Goal: Check status: Check status

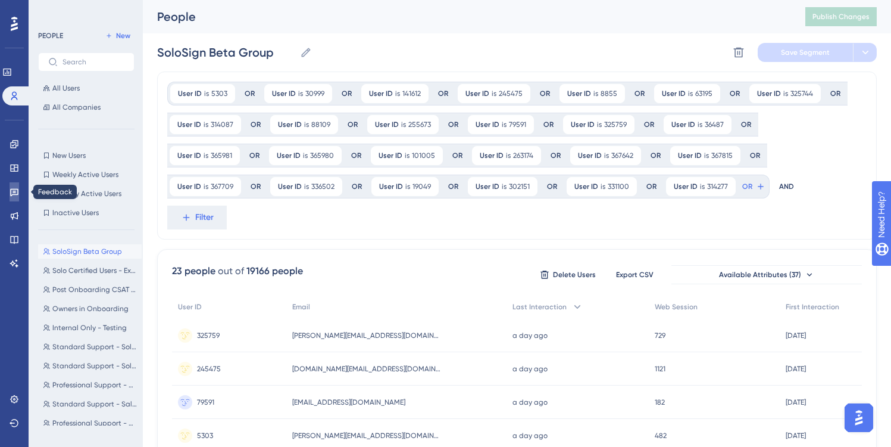
click at [17, 189] on icon at bounding box center [14, 193] width 8 height 8
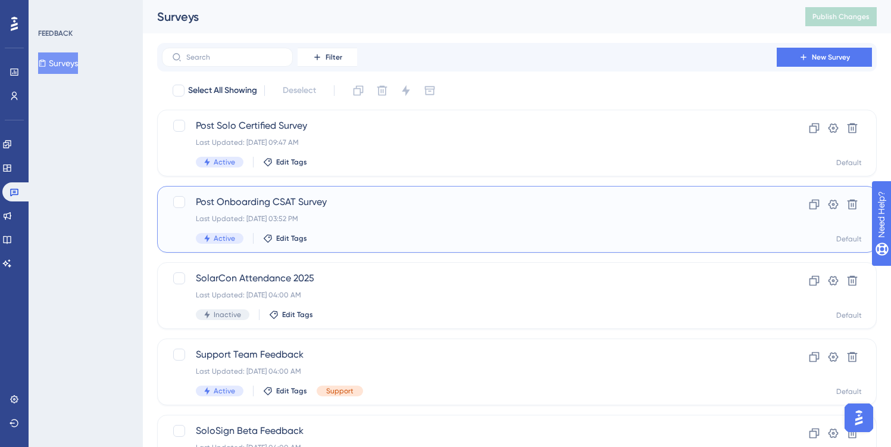
click at [335, 196] on span "Post Onboarding CSAT Survey" at bounding box center [469, 202] width 547 height 14
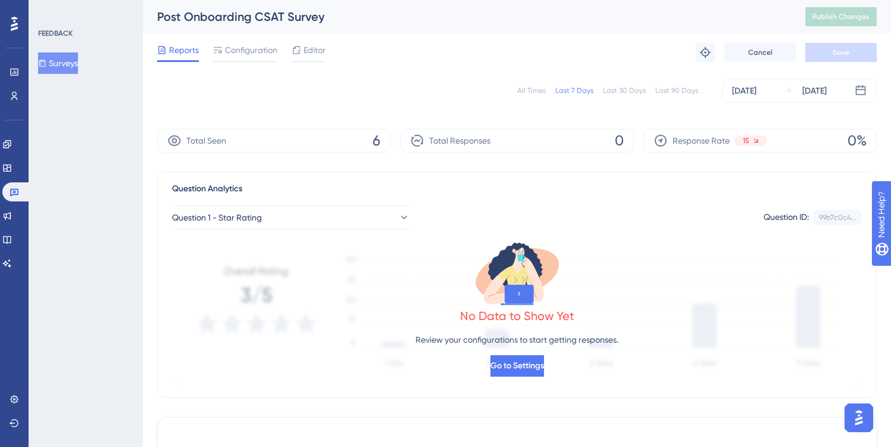
click at [523, 90] on div "All Times" at bounding box center [531, 91] width 29 height 10
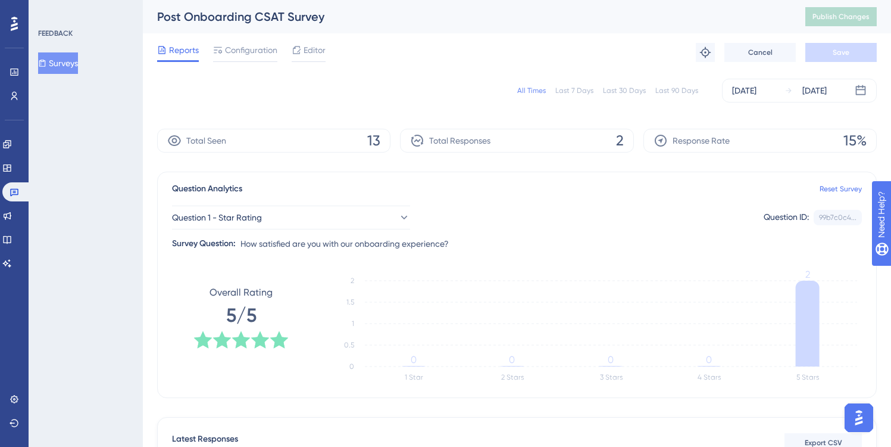
click at [64, 61] on button "Surveys" at bounding box center [58, 62] width 40 height 21
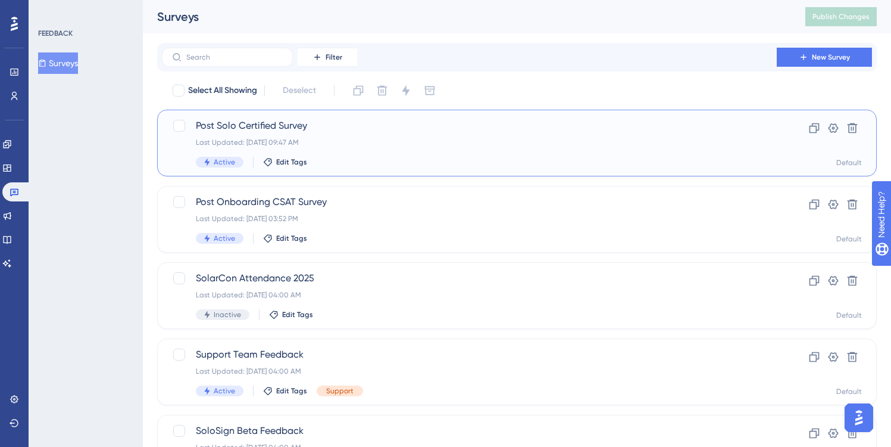
click at [308, 130] on span "Post Solo Certified Survey" at bounding box center [469, 125] width 547 height 14
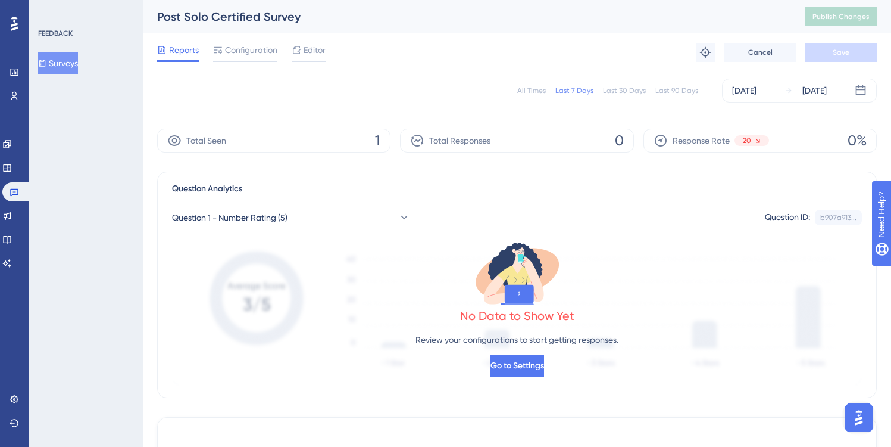
click at [544, 92] on div "All Times" at bounding box center [531, 91] width 29 height 10
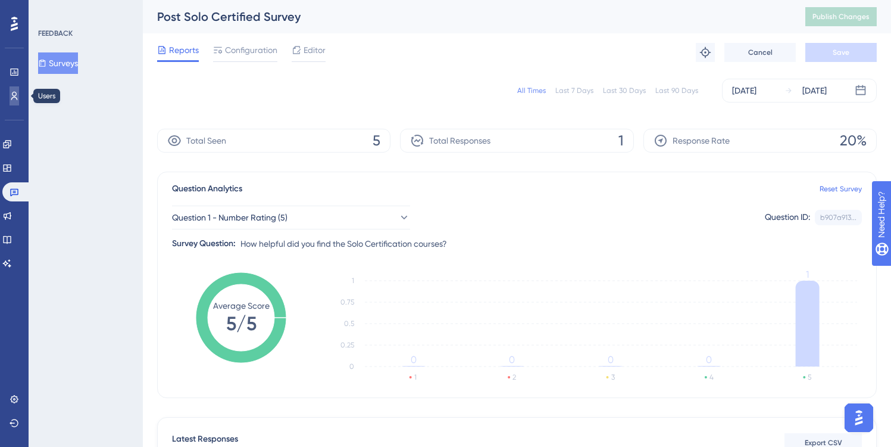
click at [13, 94] on icon at bounding box center [15, 96] width 10 height 10
